Goal: Task Accomplishment & Management: Manage account settings

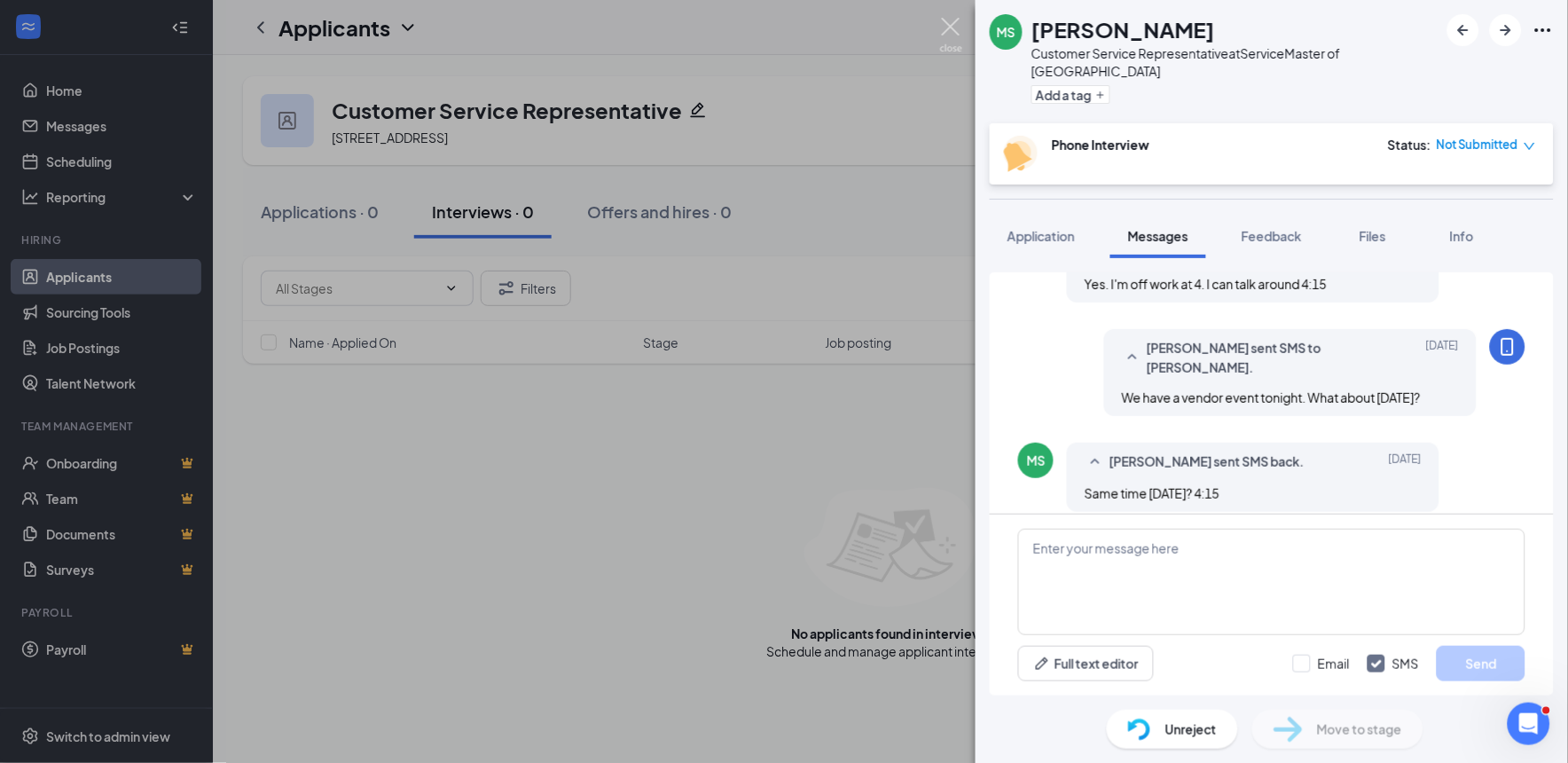
scroll to position [831, 0]
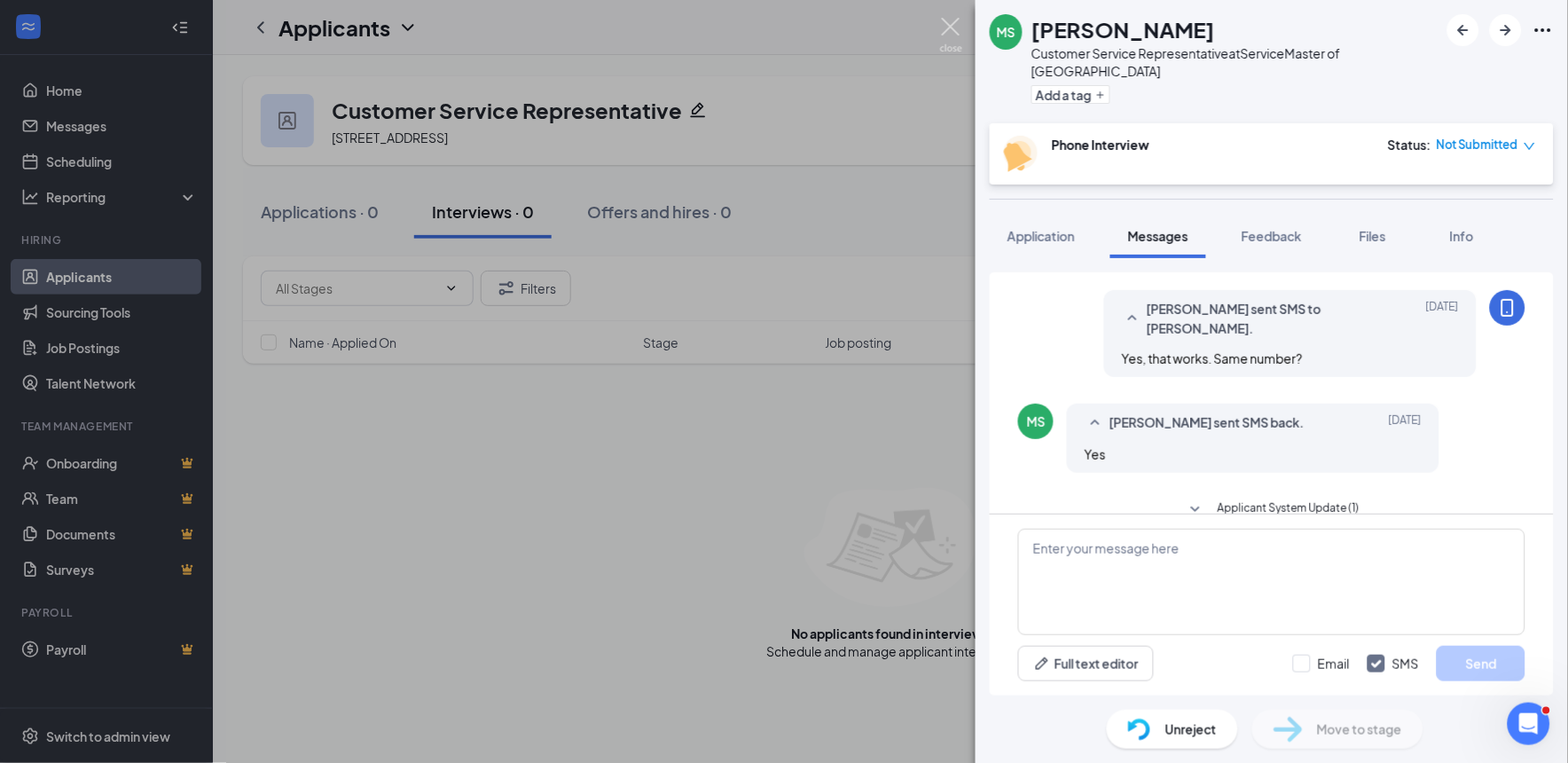
click at [951, 28] on img at bounding box center [951, 35] width 22 height 34
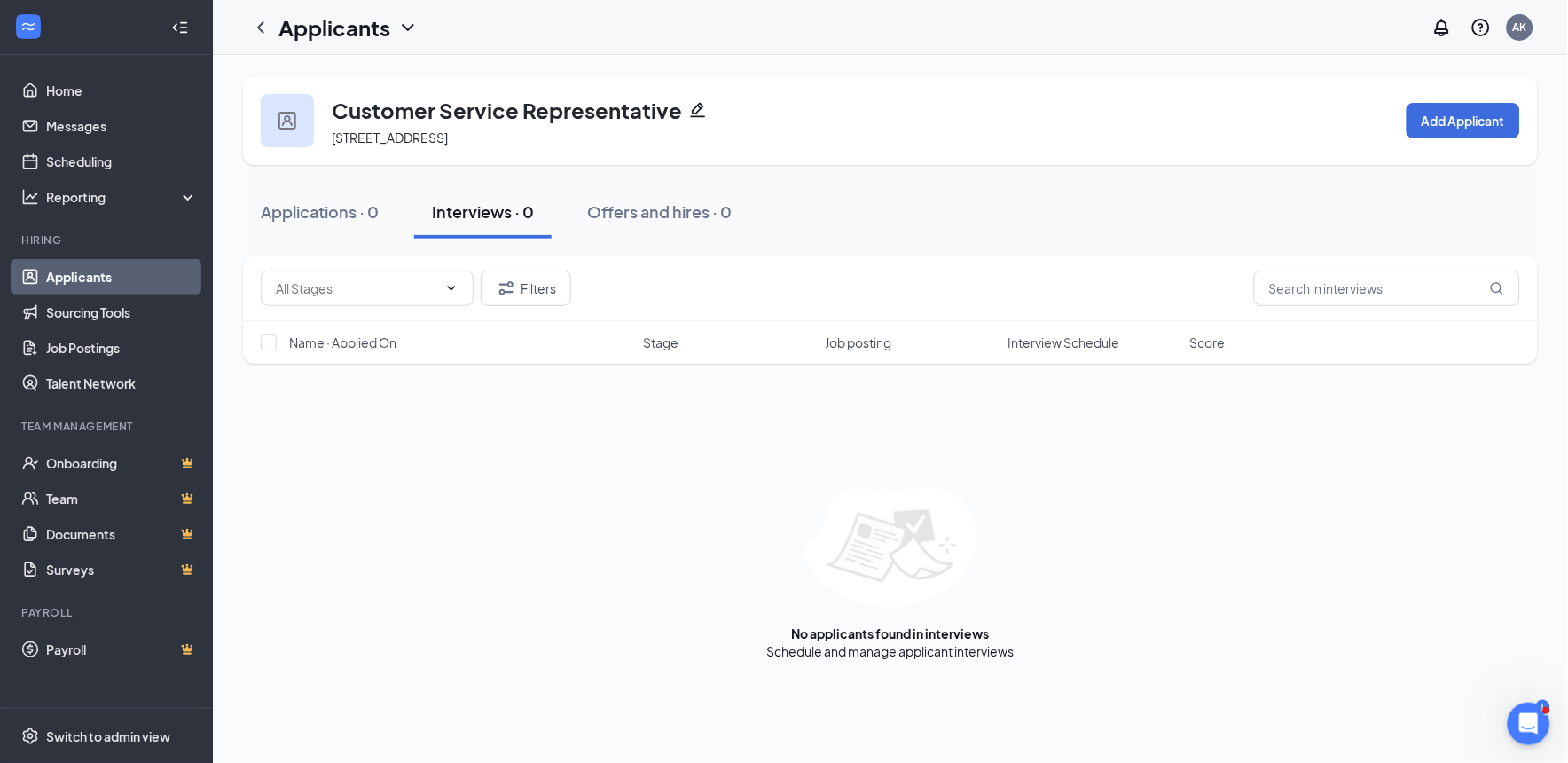
click at [98, 275] on link "Applicants" at bounding box center [121, 276] width 152 height 35
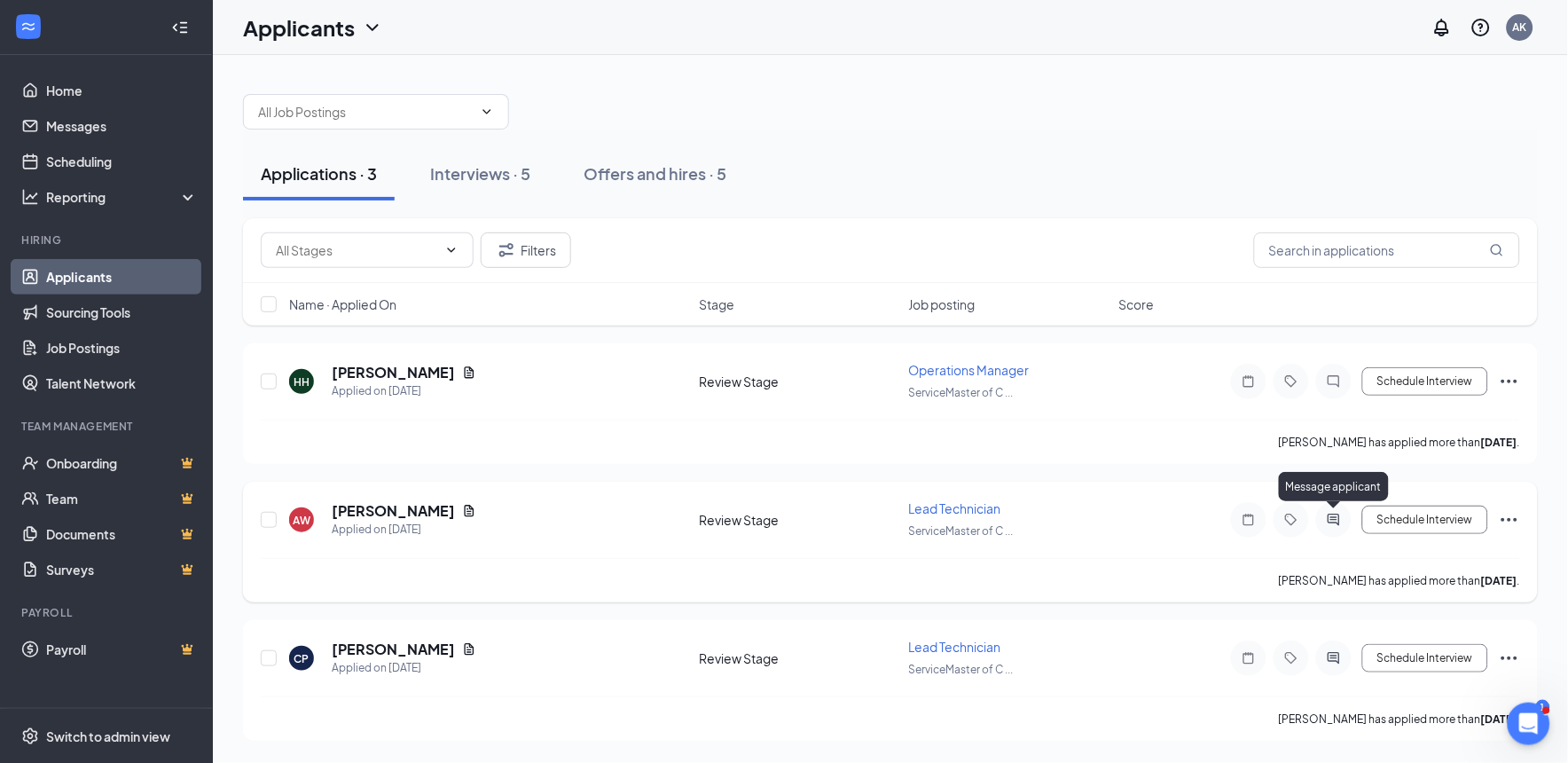
click at [1331, 525] on icon "ActiveChat" at bounding box center [1334, 519] width 21 height 14
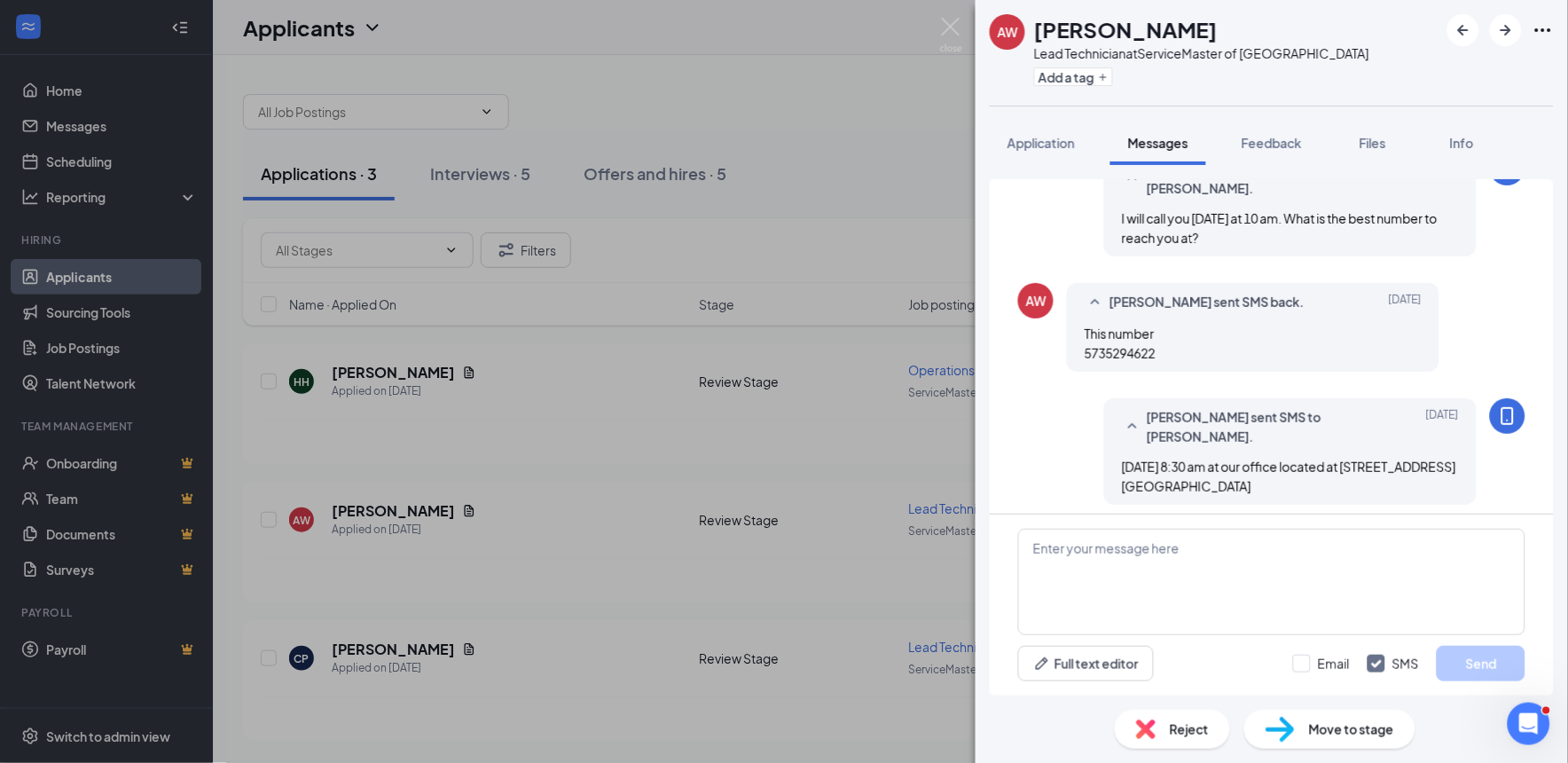
scroll to position [821, 0]
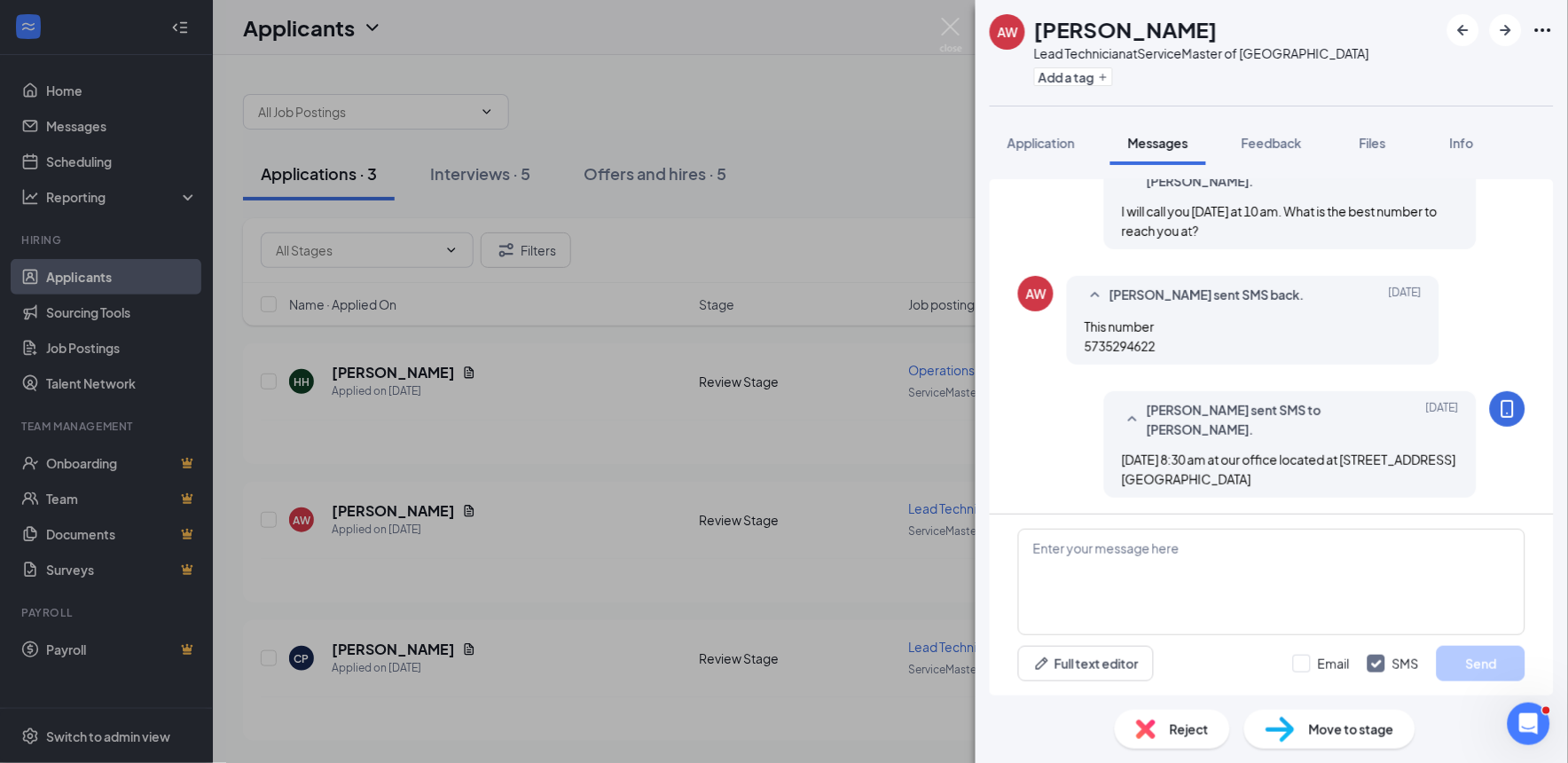
click at [1154, 735] on img at bounding box center [1146, 730] width 19 height 19
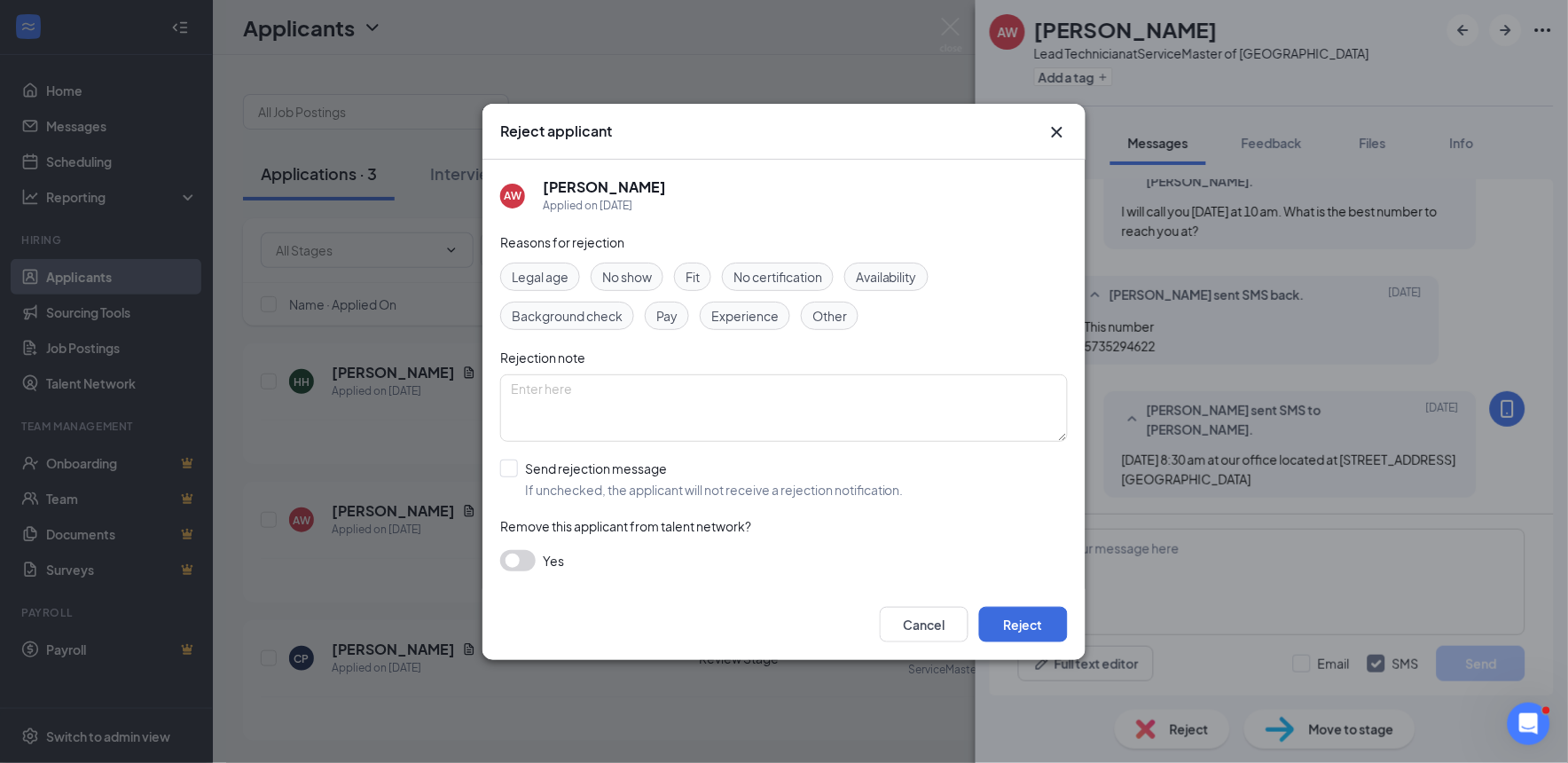
click at [634, 280] on span "No show" at bounding box center [627, 276] width 50 height 19
click at [1013, 615] on button "Reject" at bounding box center [1023, 624] width 89 height 35
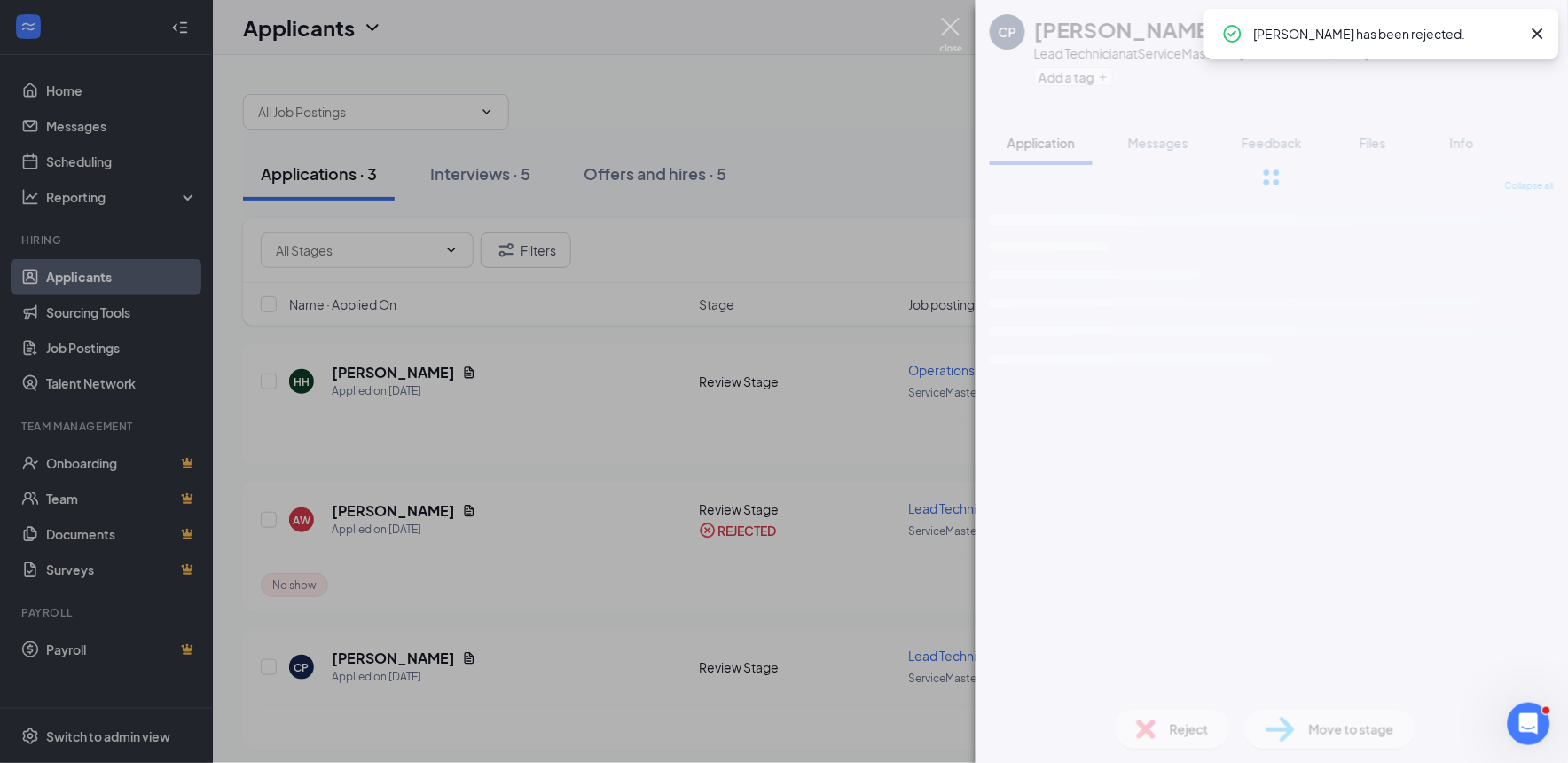
click at [953, 30] on img at bounding box center [951, 35] width 22 height 34
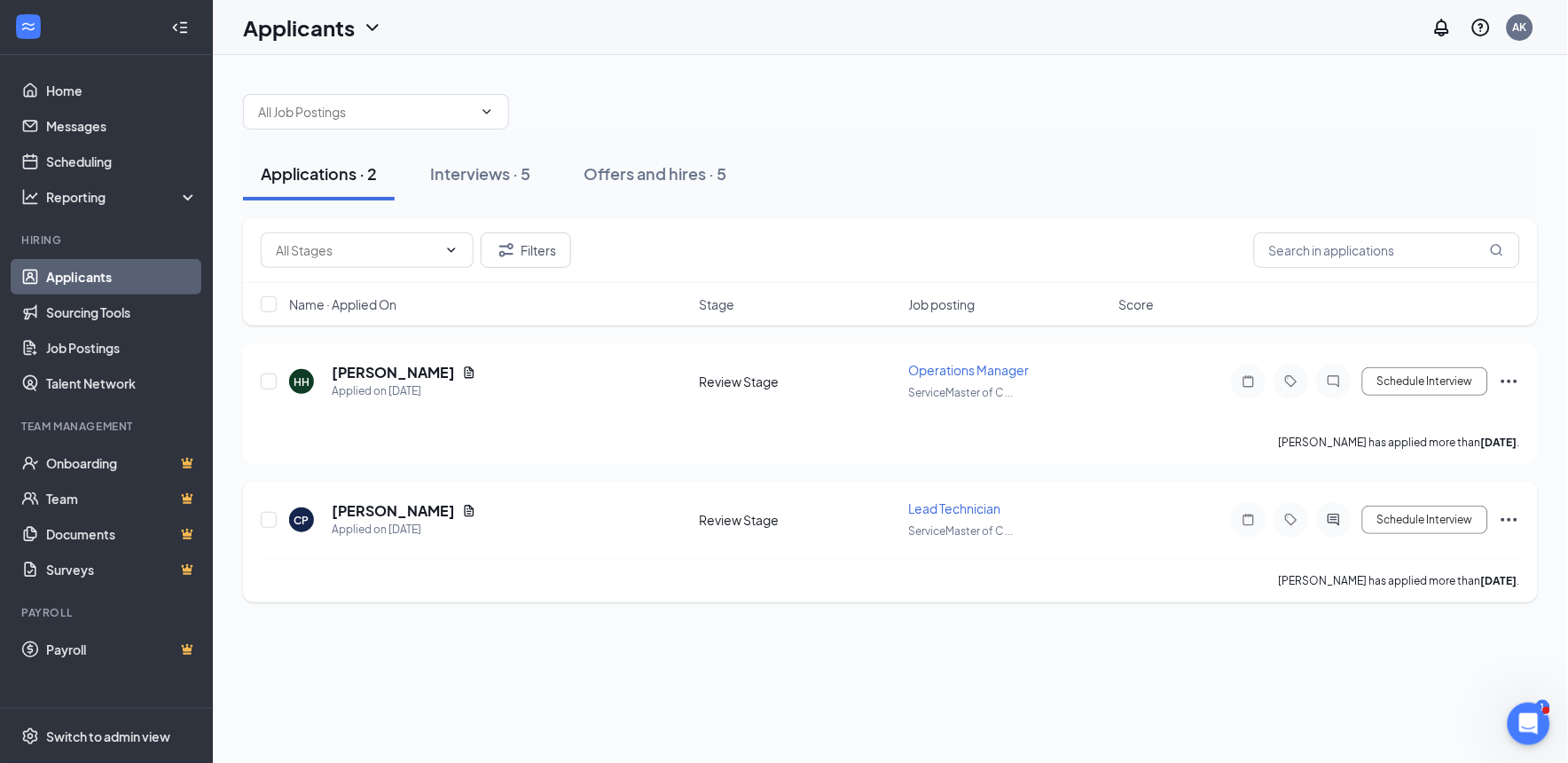
click at [1335, 528] on div at bounding box center [1333, 519] width 35 height 35
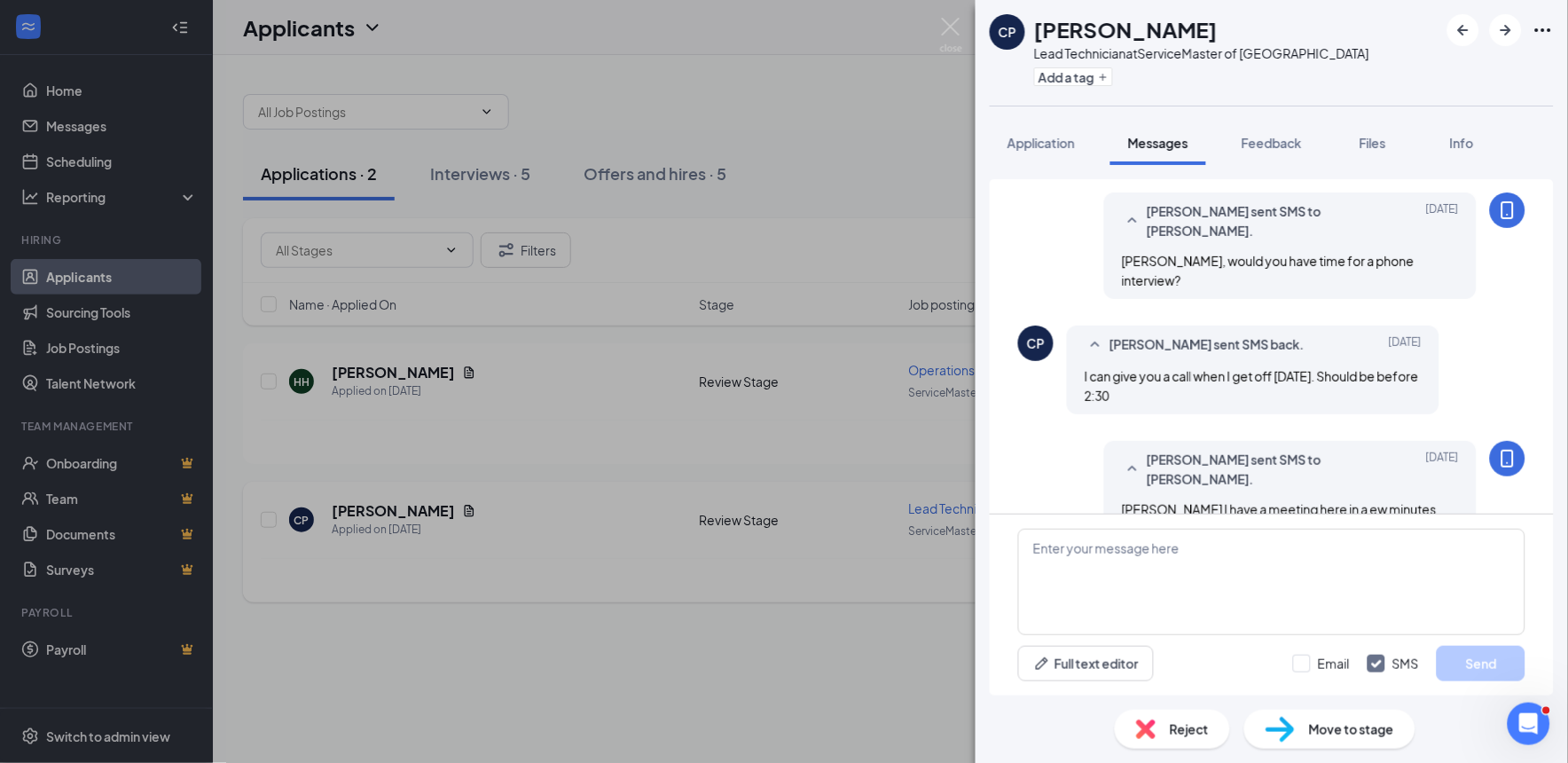
scroll to position [77, 0]
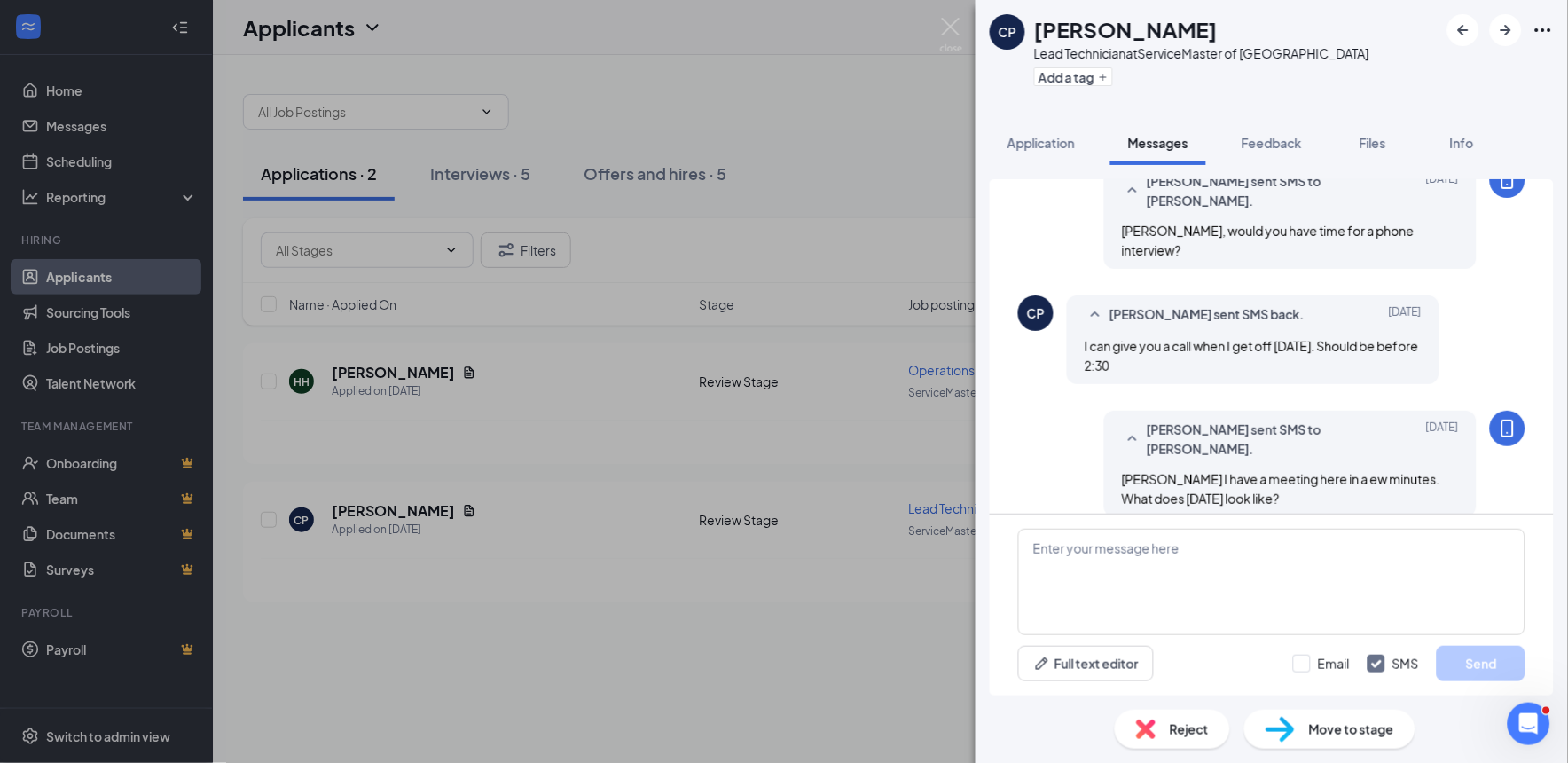
click at [1166, 716] on div "Reject" at bounding box center [1172, 730] width 116 height 39
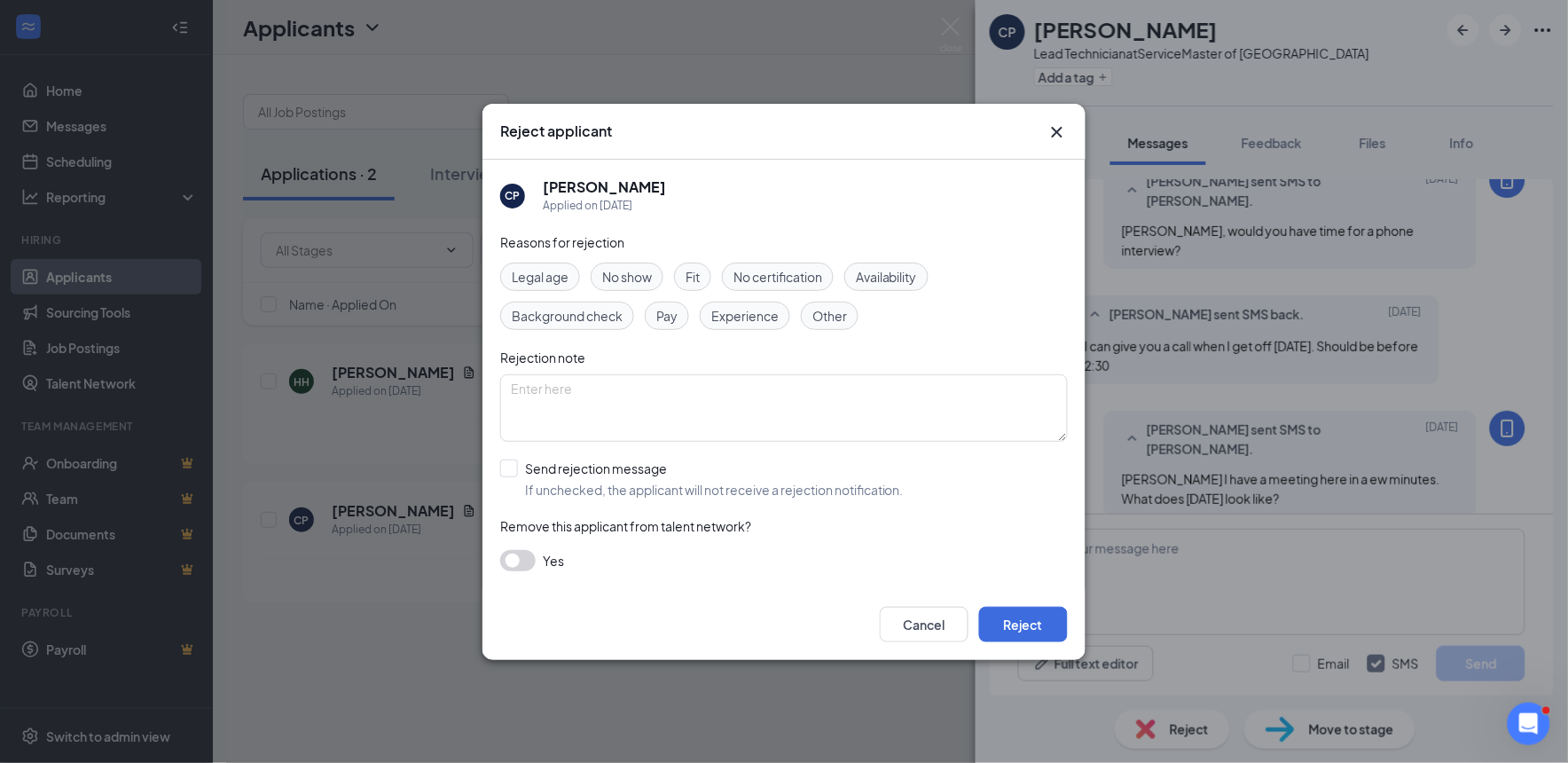
click at [633, 271] on span "No show" at bounding box center [627, 276] width 50 height 19
click at [995, 628] on button "Reject" at bounding box center [1023, 624] width 89 height 35
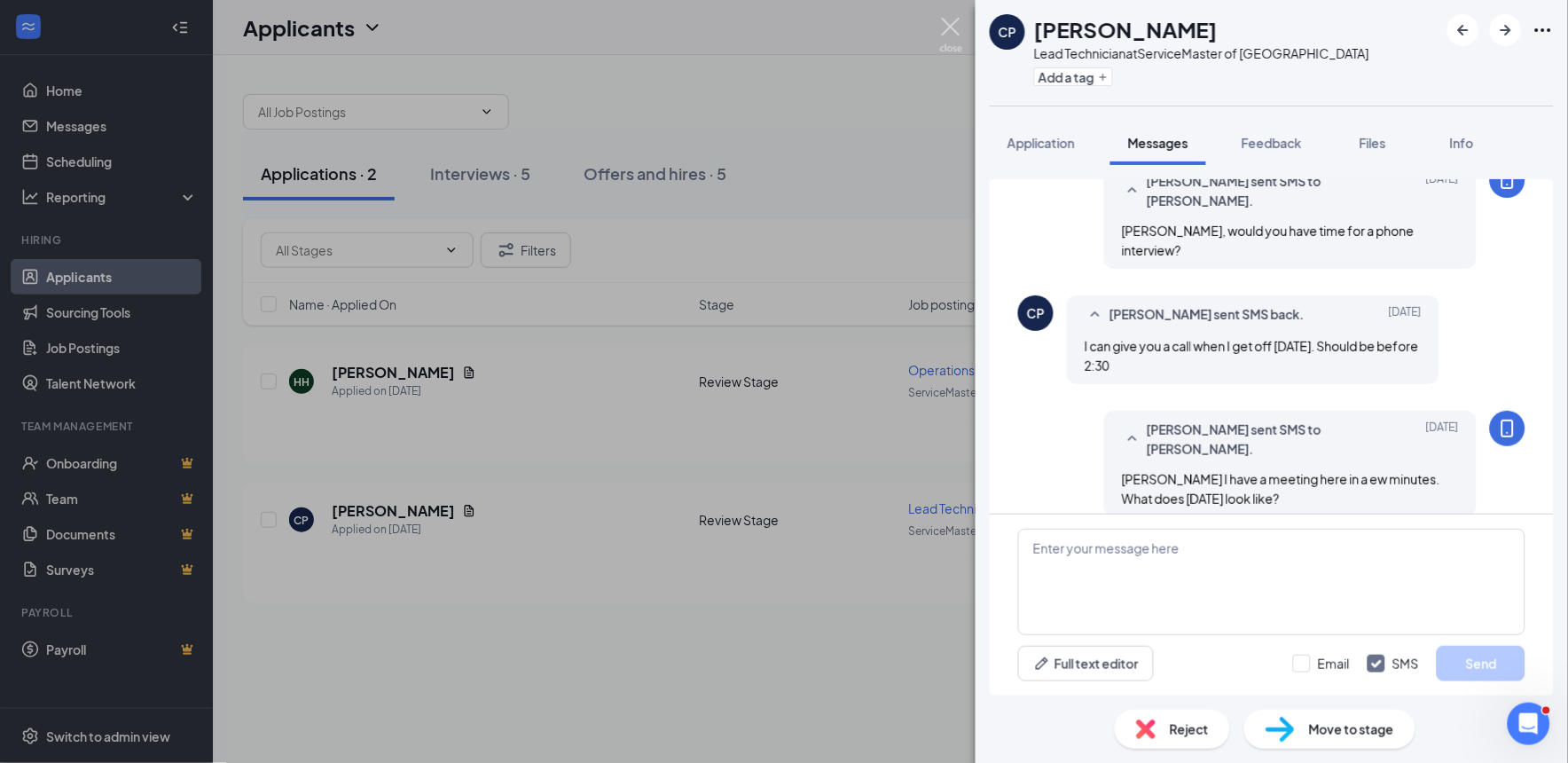
click at [943, 35] on img at bounding box center [951, 35] width 22 height 34
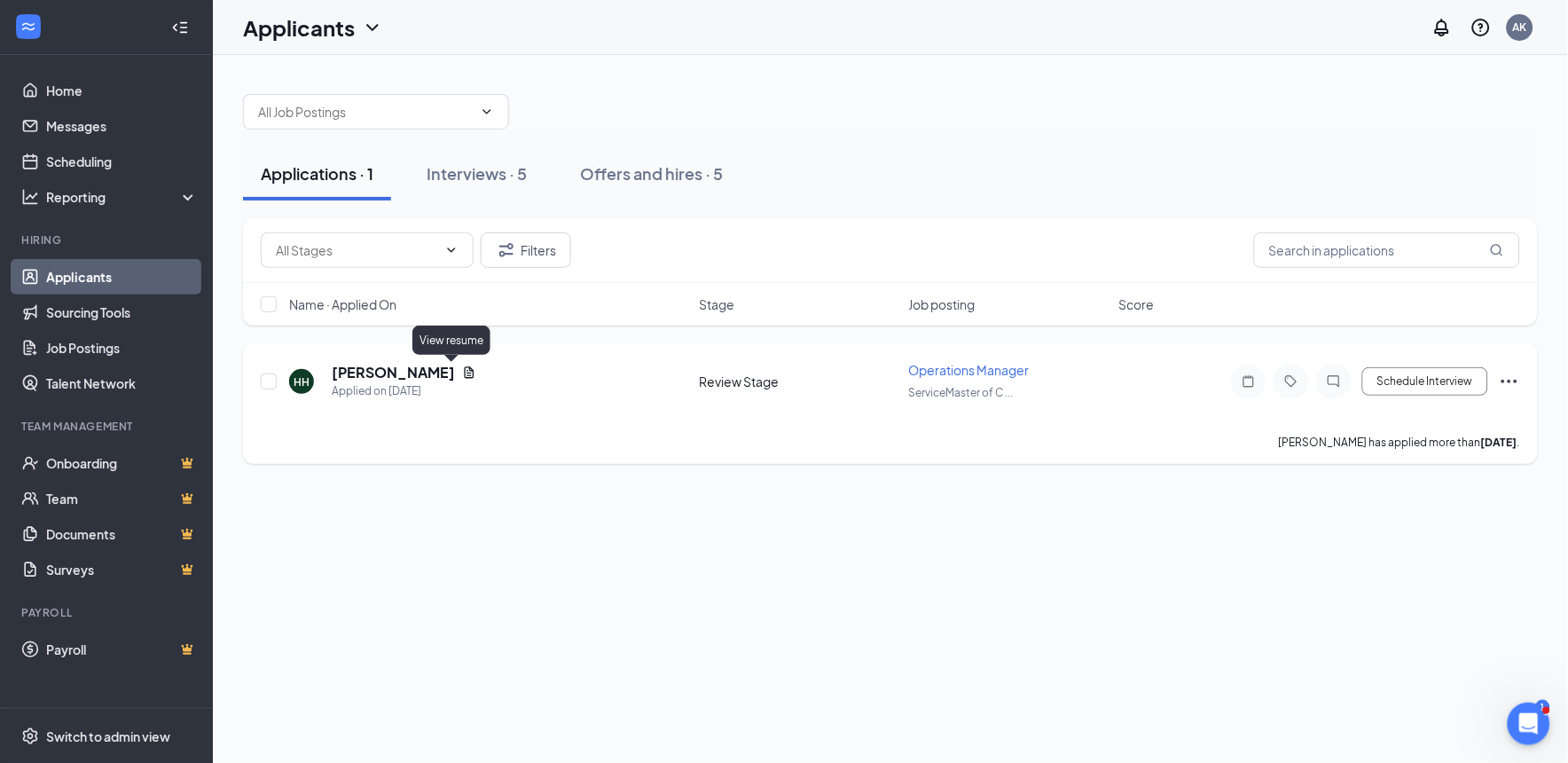
click at [462, 374] on icon "Document" at bounding box center [469, 372] width 14 height 14
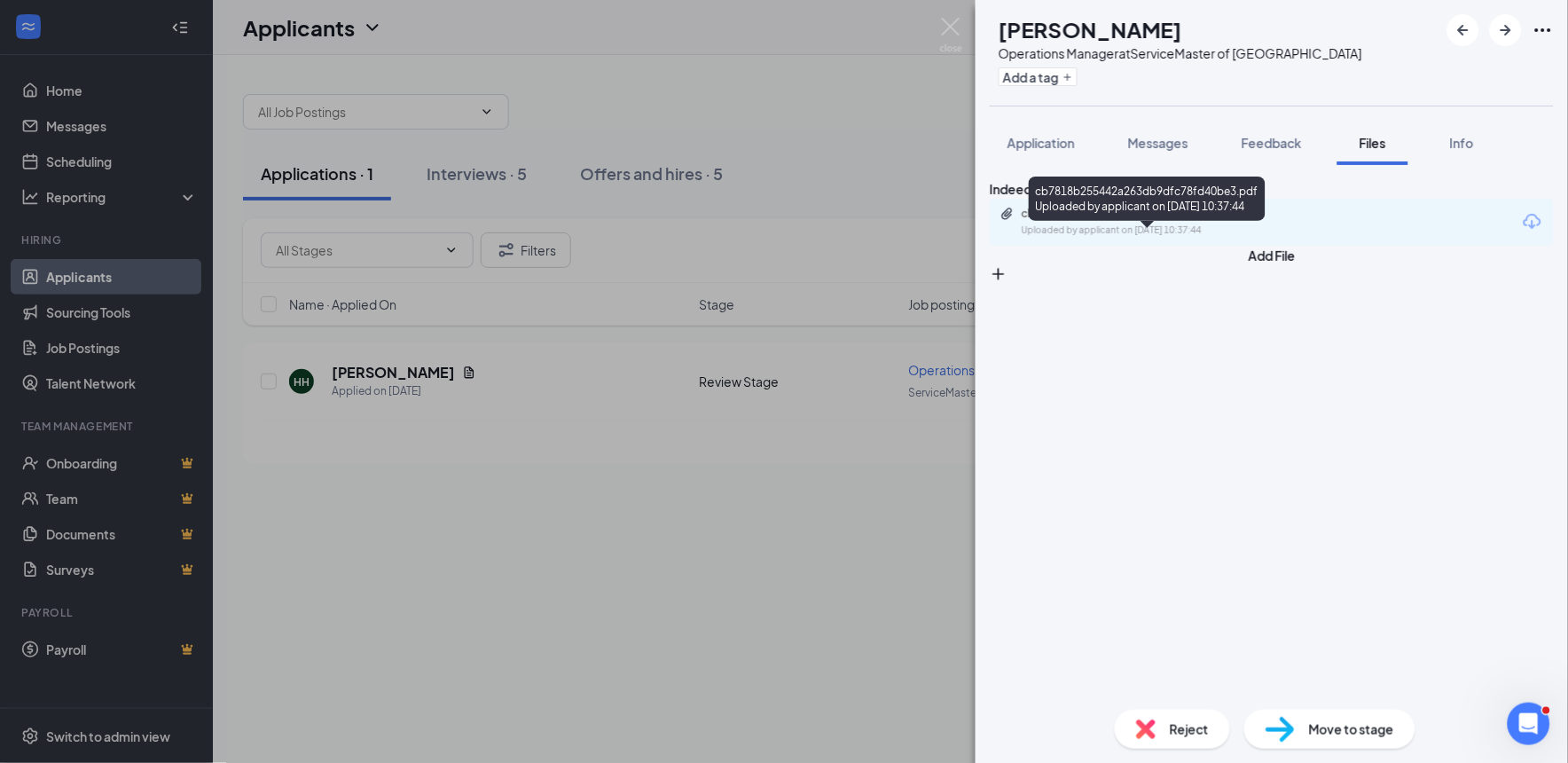
click at [1165, 238] on div "Uploaded by applicant on [DATE] 10:37:44" at bounding box center [1154, 230] width 266 height 14
click at [963, 24] on div "HH [PERSON_NAME] Operations Manager at ServiceMaster of Columbia Add a tag Appl…" at bounding box center [784, 382] width 1568 height 763
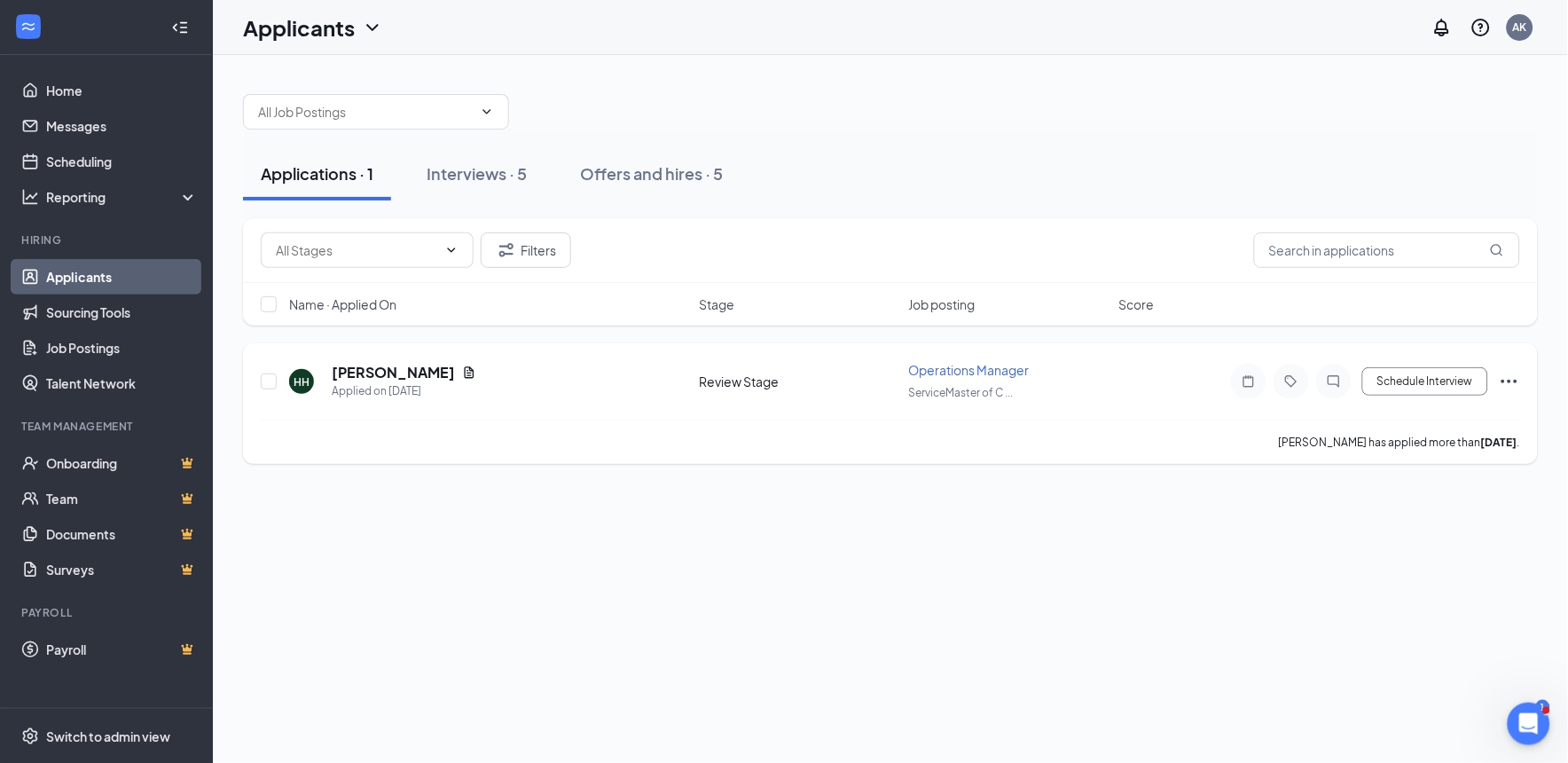
click at [1517, 371] on icon "Ellipses" at bounding box center [1510, 382] width 21 height 21
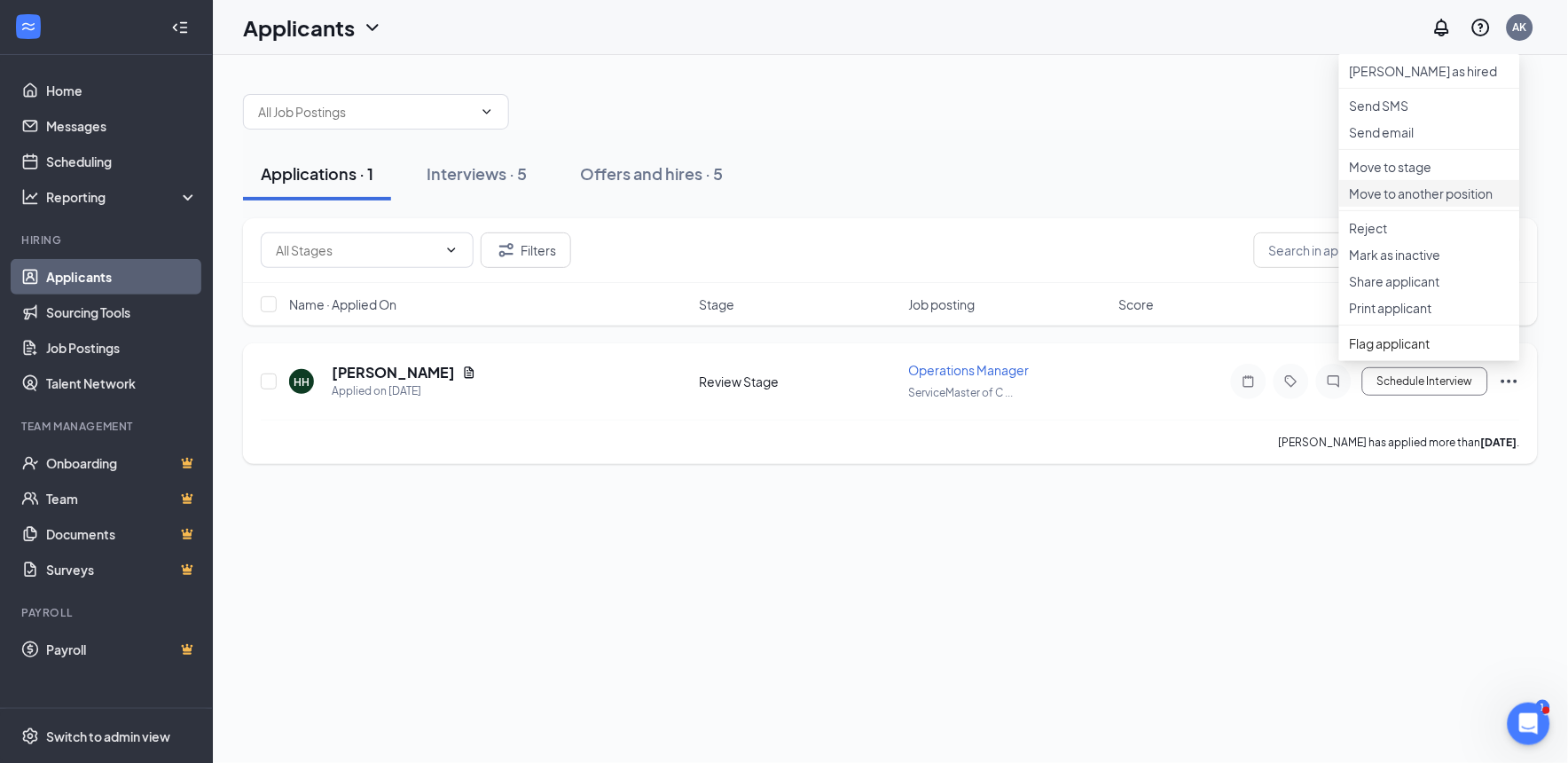
click at [1493, 203] on p "Move to another position" at bounding box center [1429, 193] width 160 height 18
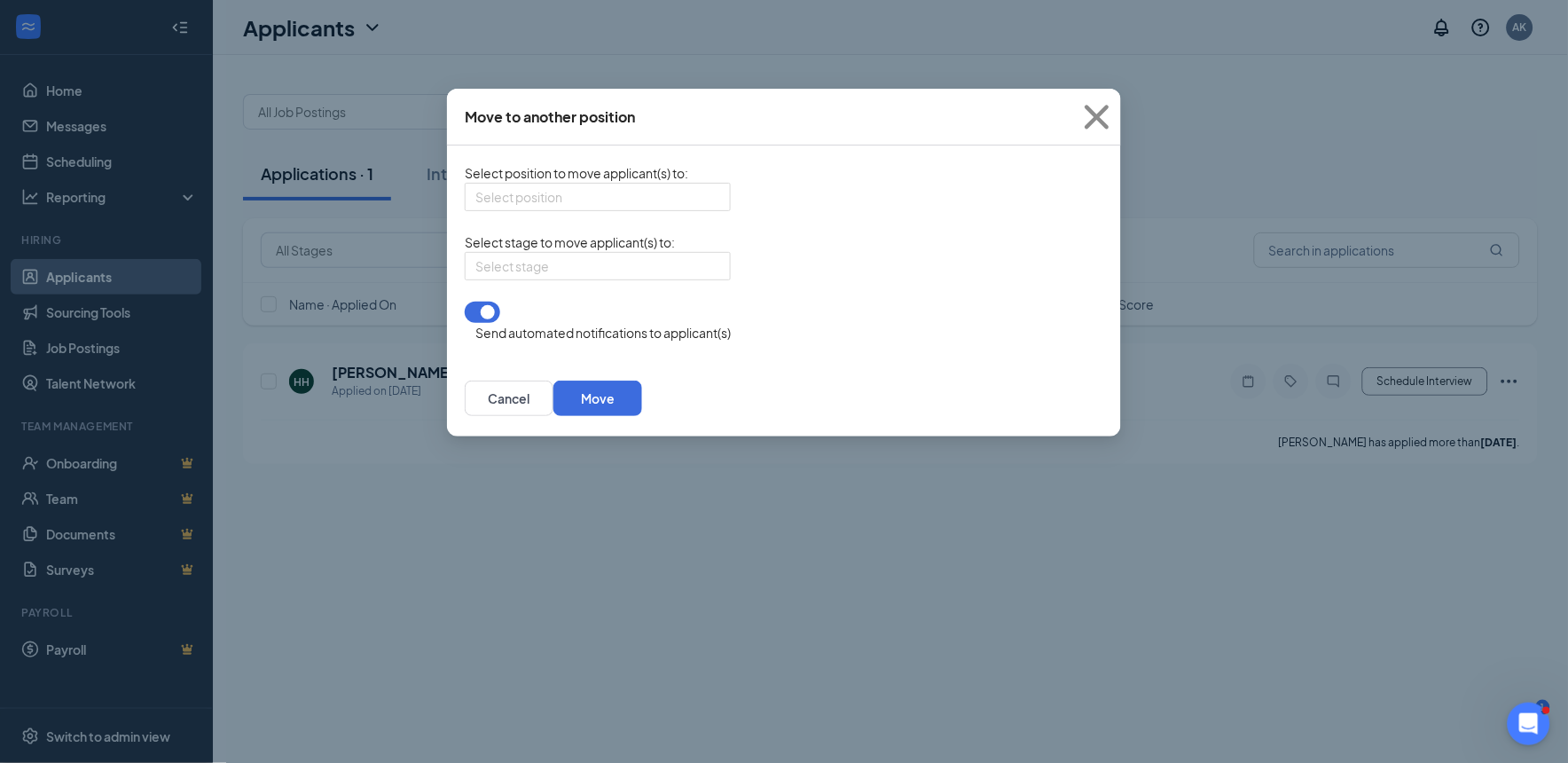
click at [665, 178] on span "Select position to move applicant(s) to :" at bounding box center [576, 173] width 224 height 16
click at [663, 188] on input "search" at bounding box center [591, 197] width 232 height 27
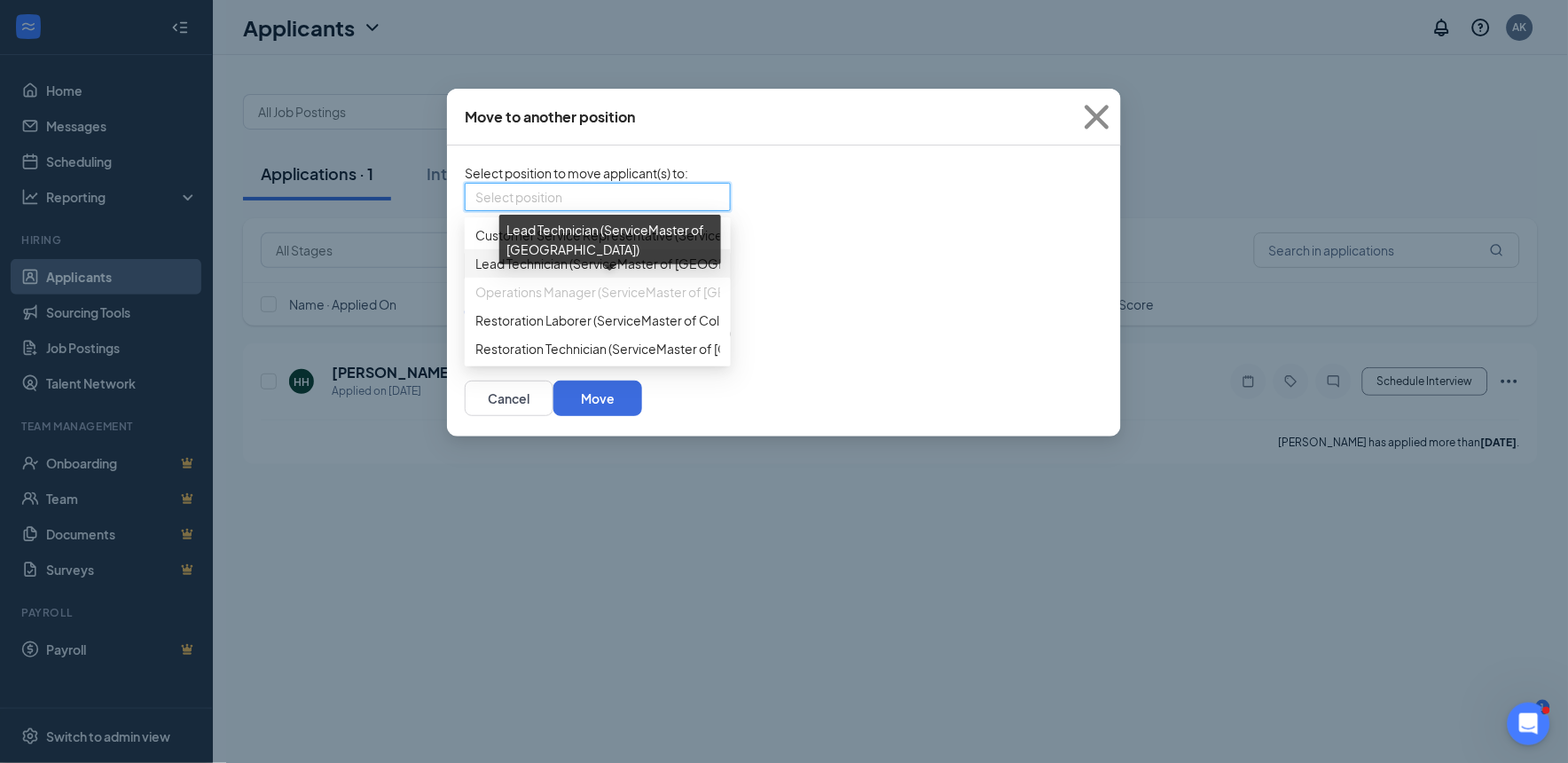
click at [484, 273] on span "Lead Technician (ServiceMaster of [GEOGRAPHIC_DATA])" at bounding box center [641, 263] width 333 height 19
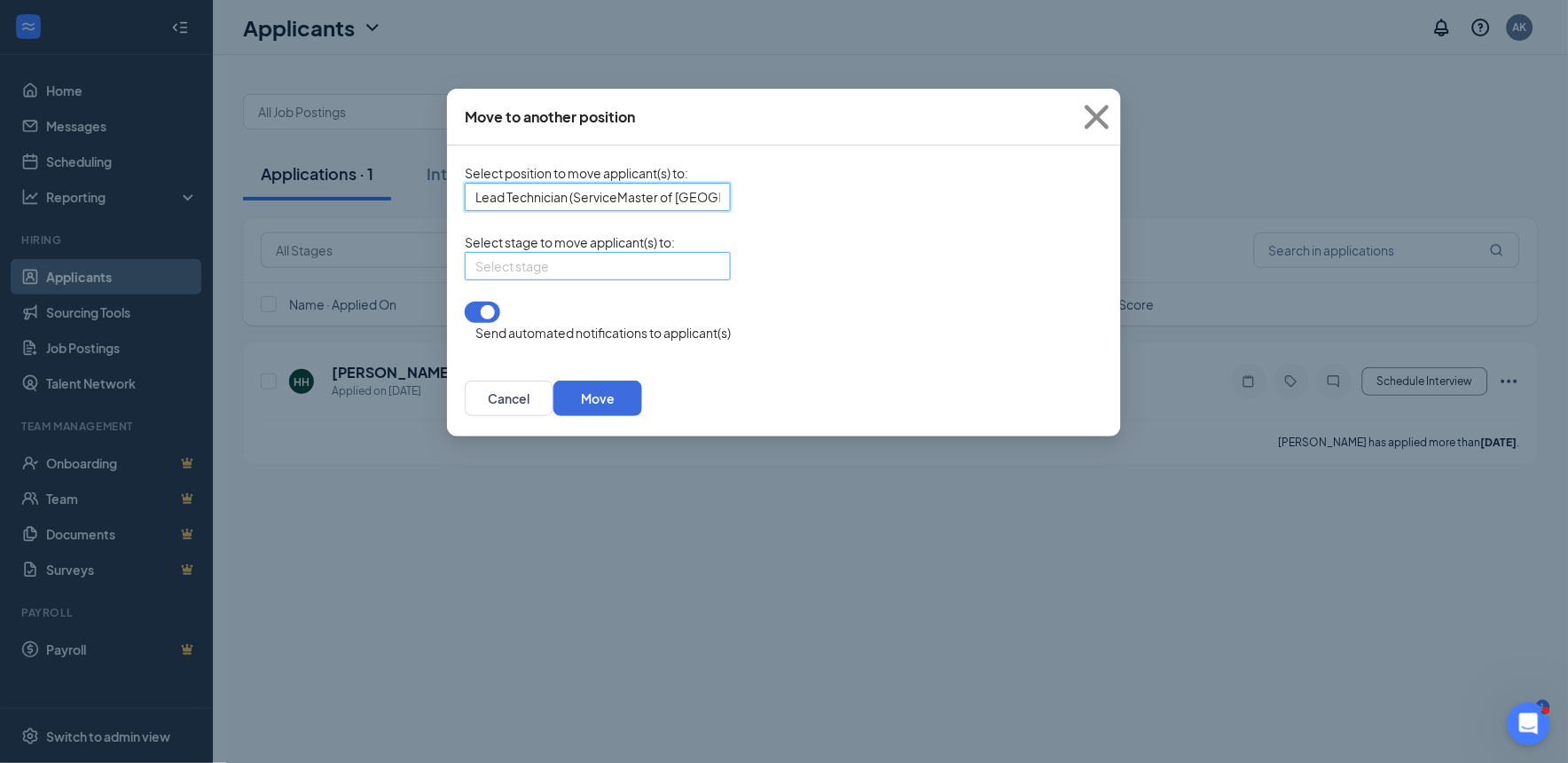
click at [700, 279] on input "search" at bounding box center [591, 267] width 232 height 27
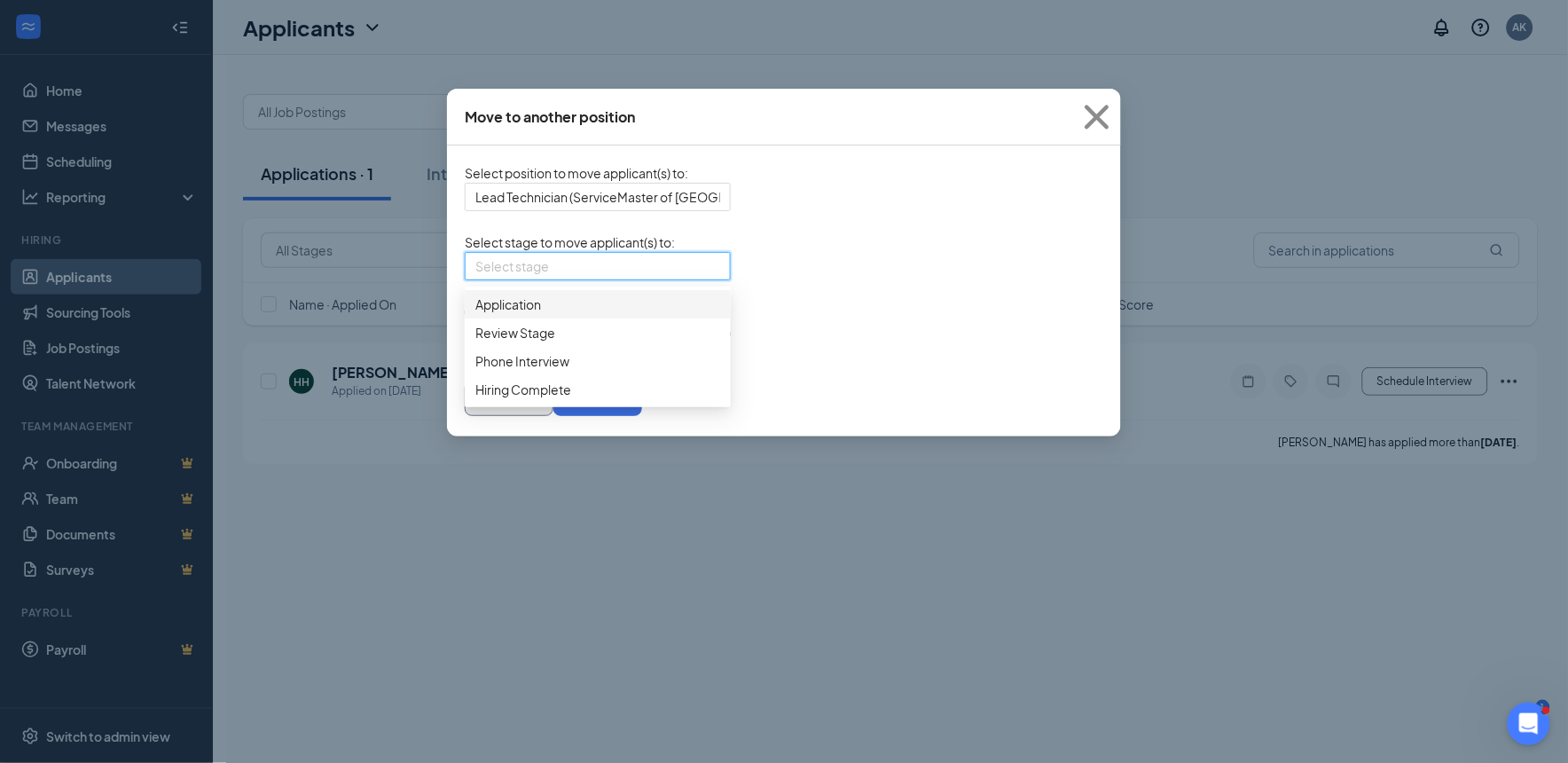
click at [553, 400] on button "Cancel" at bounding box center [508, 398] width 89 height 35
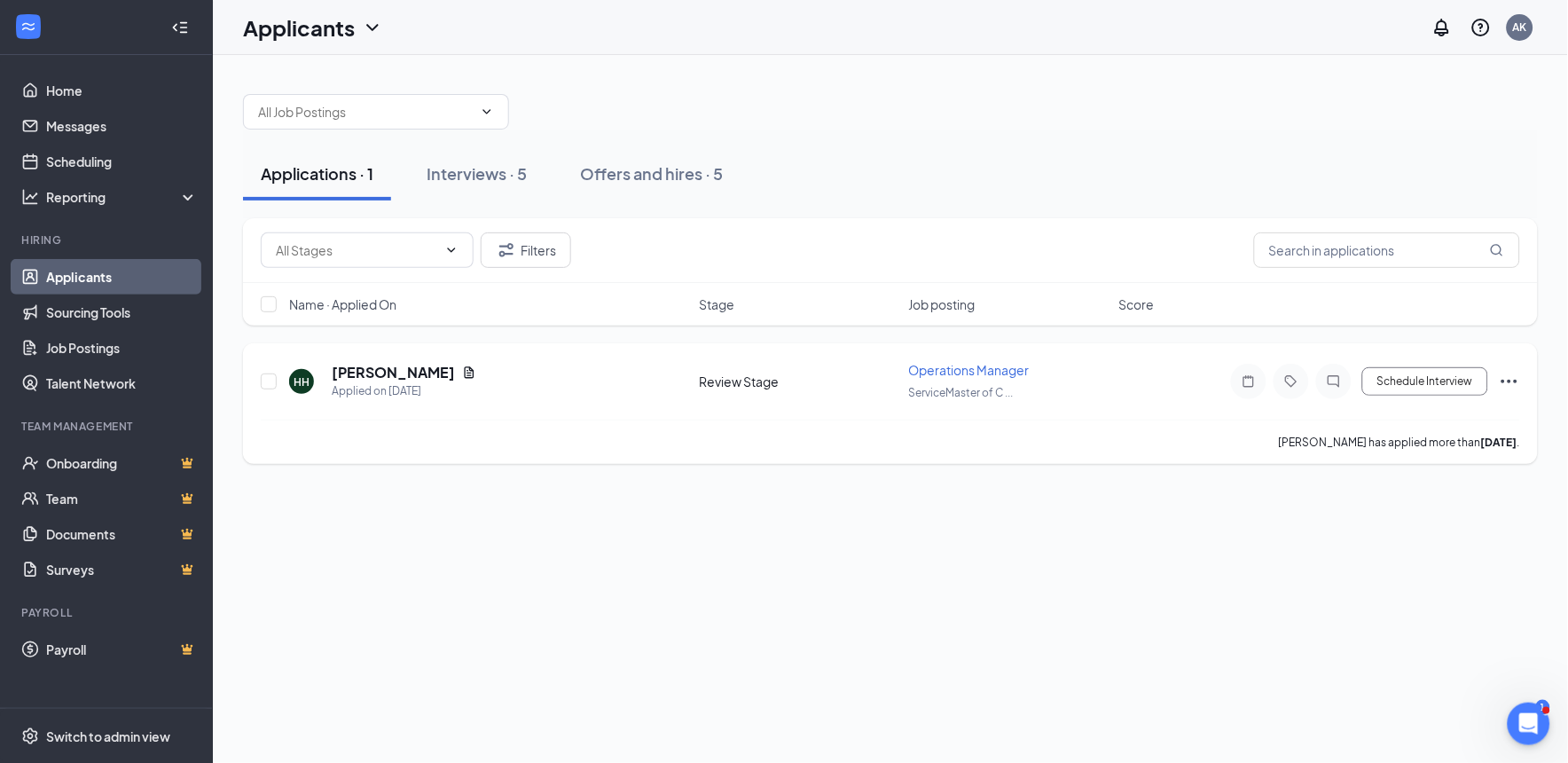
click at [1330, 387] on icon "ChatInactive" at bounding box center [1334, 382] width 21 height 14
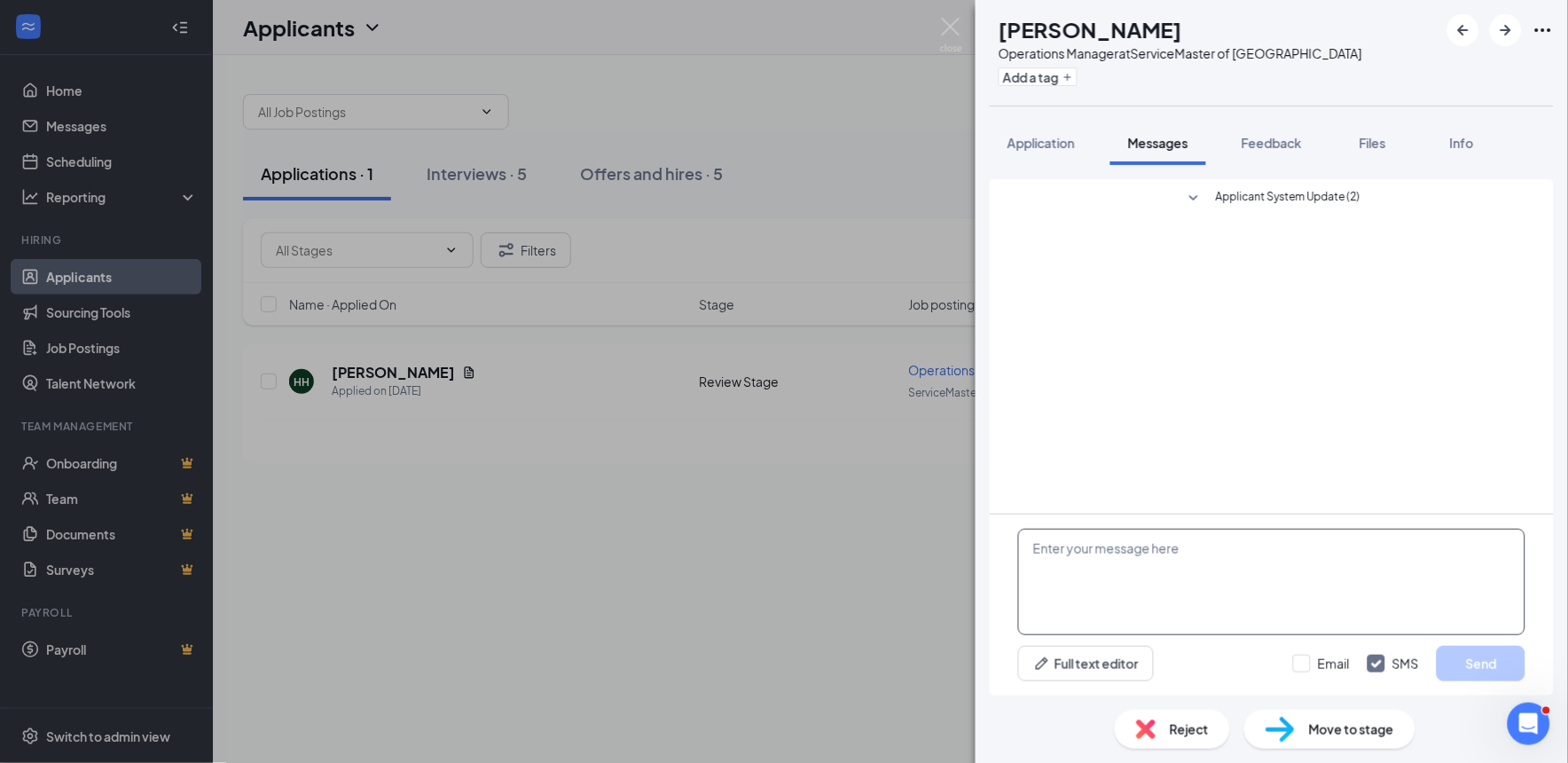
click at [1156, 562] on textarea at bounding box center [1272, 581] width 507 height 106
type textarea "[PERSON_NAME], do you have some time for a phone interview [DATE]?"
click at [1517, 653] on button "Send" at bounding box center [1481, 664] width 89 height 35
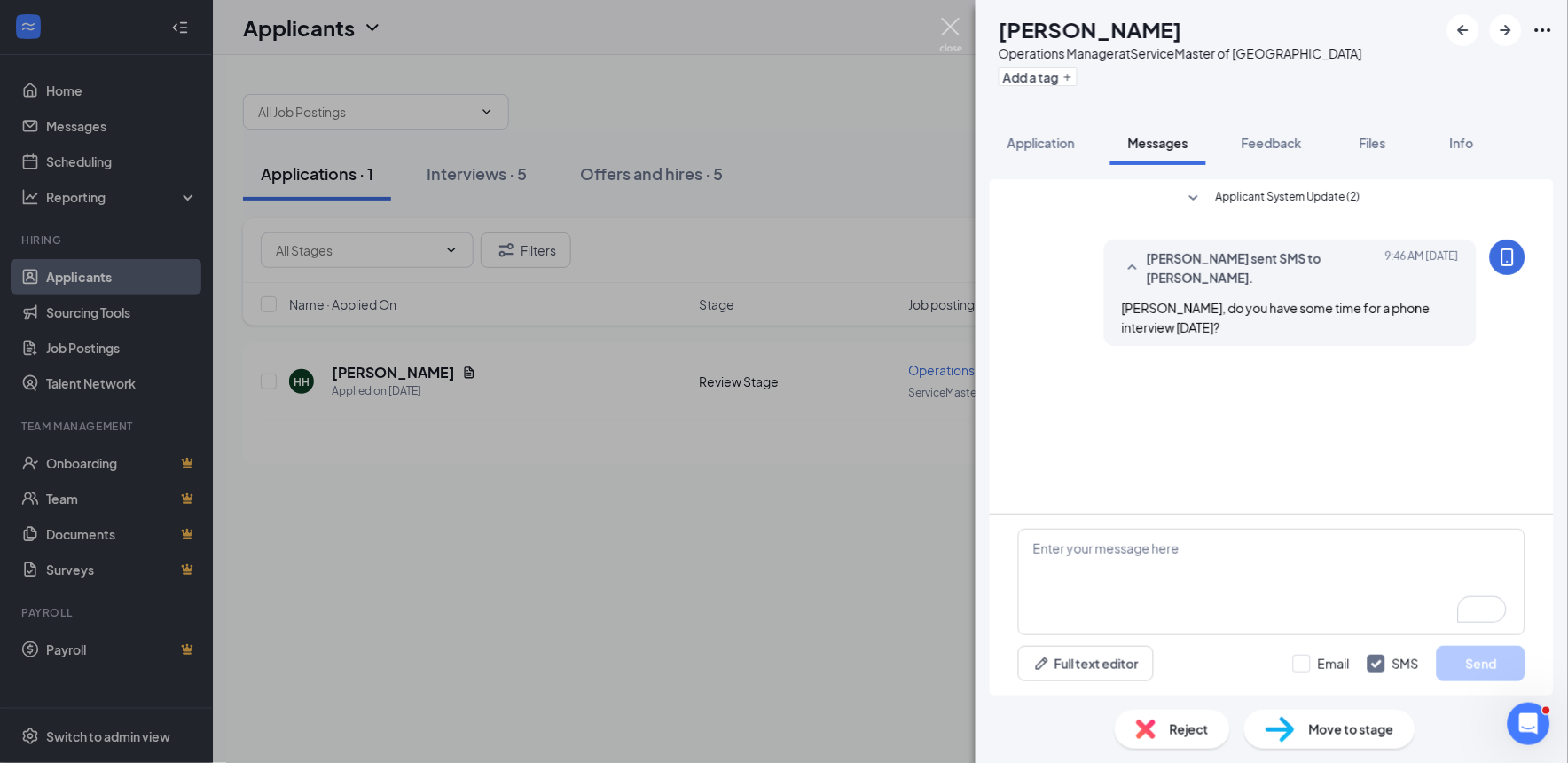
click at [949, 43] on img at bounding box center [951, 35] width 22 height 34
